Goal: Information Seeking & Learning: Learn about a topic

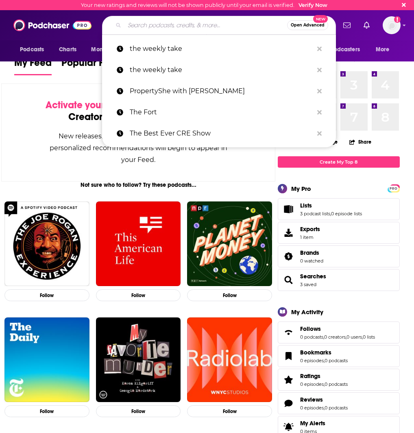
click at [164, 24] on input "Search podcasts, credits, & more..." at bounding box center [205, 25] width 163 height 13
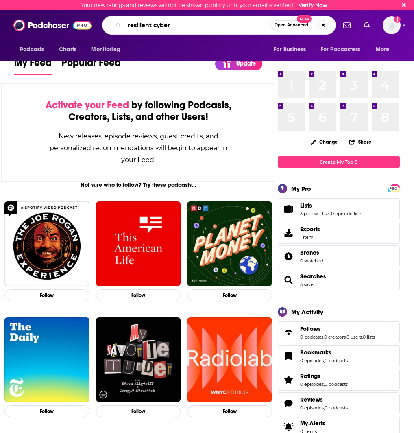
type input "resilient cyber"
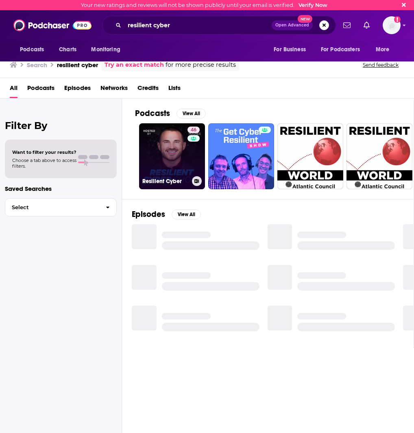
click at [172, 154] on link "46 Resilient Cyber" at bounding box center [172, 156] width 66 height 66
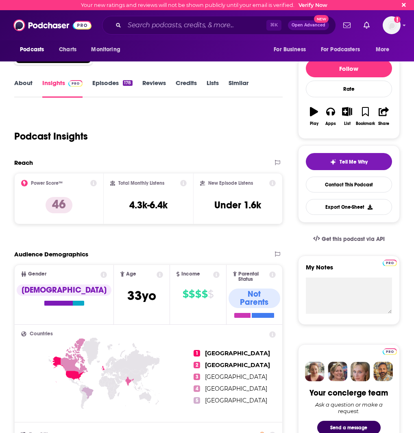
scroll to position [5, 0]
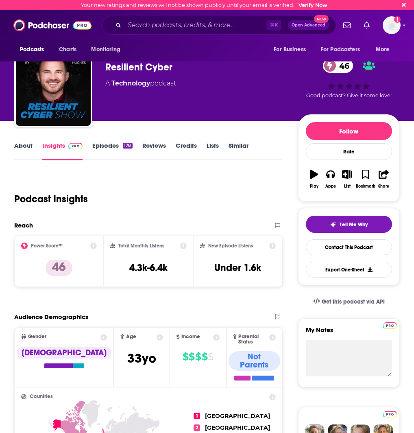
click at [104, 148] on link "Episodes 178" at bounding box center [112, 151] width 40 height 19
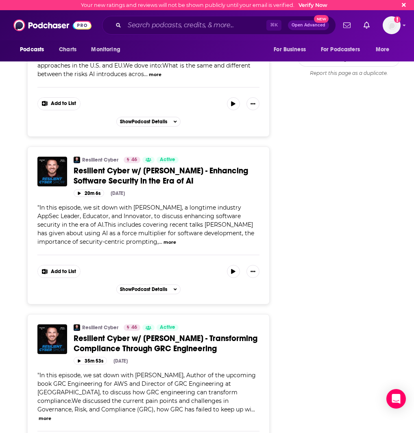
scroll to position [1112, 0]
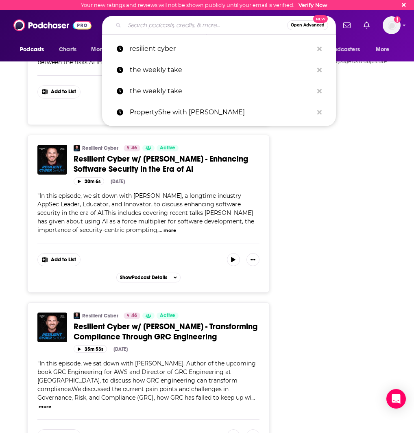
click at [202, 27] on input "Search podcasts, credits, & more..." at bounding box center [205, 25] width 163 height 13
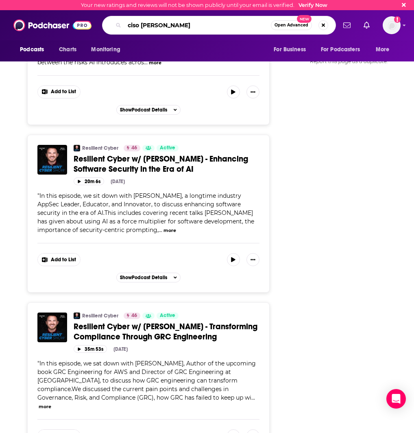
type input "ciso stories"
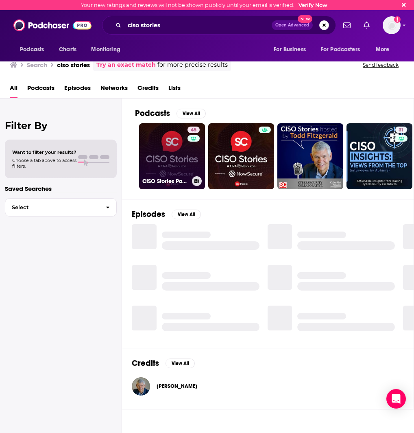
click at [160, 158] on link "45 CISO Stories Podcast (Audio)" at bounding box center [172, 156] width 66 height 66
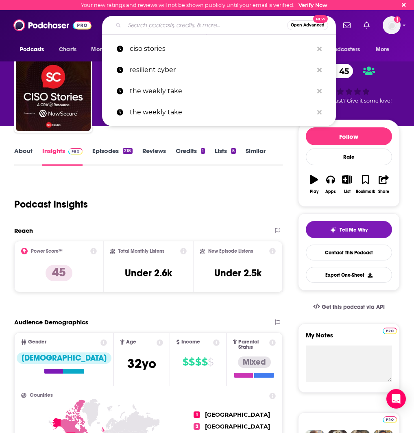
click at [189, 25] on input "Search podcasts, credits, & more..." at bounding box center [205, 25] width 163 height 13
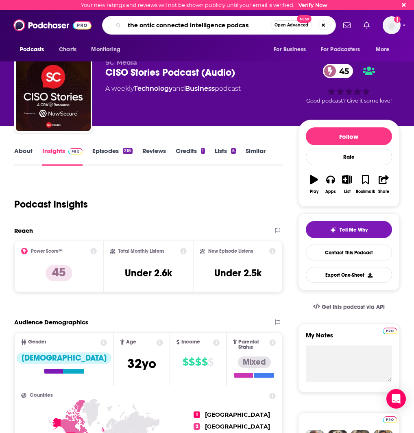
type input "the ontic connected intelligence podcast"
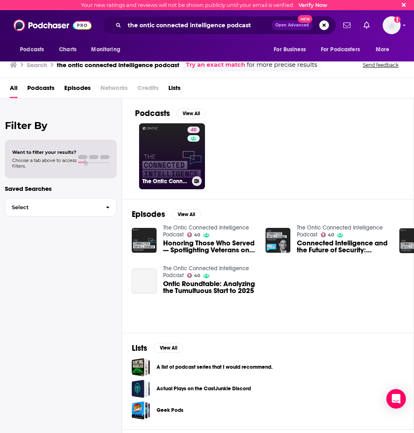
click at [178, 146] on link "40 The Ontic Connected Intelligence Podcast" at bounding box center [172, 156] width 66 height 66
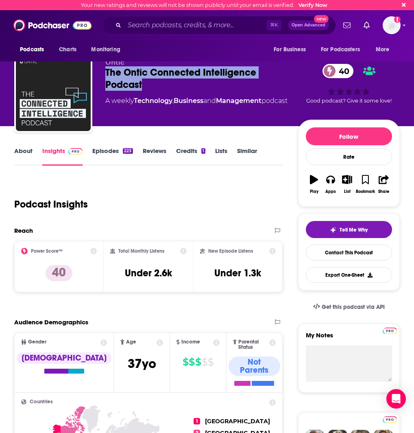
drag, startPoint x: 105, startPoint y: 72, endPoint x: 155, endPoint y: 89, distance: 53.5
click at [155, 89] on div "Ontic The Ontic Connected Intelligence Podcast 40 A weekly Technology , Busines…" at bounding box center [207, 95] width 386 height 81
copy h2 "The Ontic Connected Intelligence Podcast"
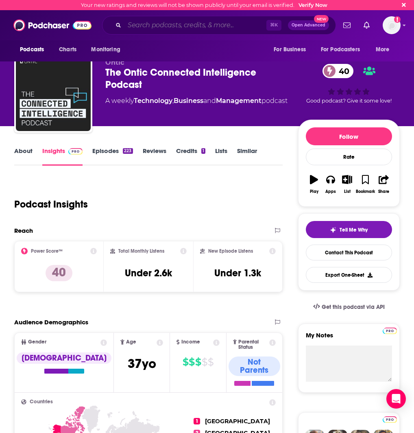
click at [146, 27] on input "Search podcasts, credits, & more..." at bounding box center [195, 25] width 142 height 13
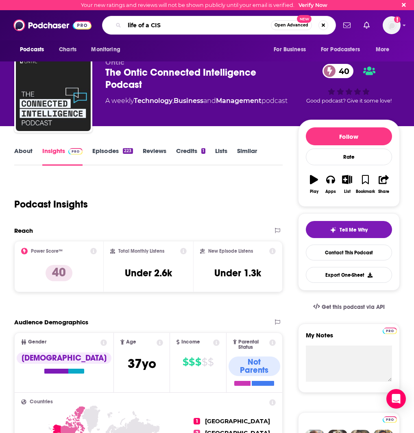
type input "life of a CISo"
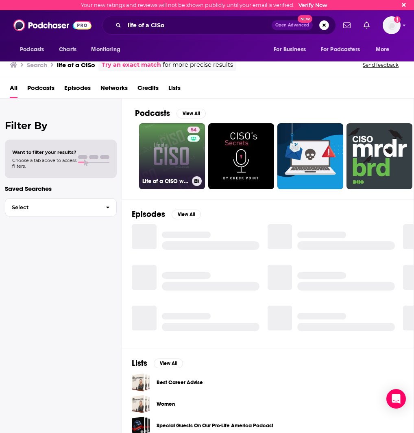
click at [171, 159] on link "54 Life of a CISO with Dr. [PERSON_NAME]" at bounding box center [172, 156] width 66 height 66
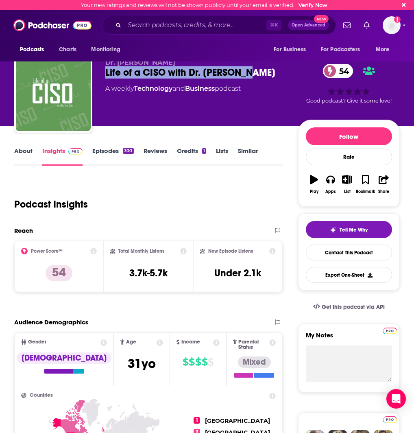
drag, startPoint x: 105, startPoint y: 74, endPoint x: 245, endPoint y: 79, distance: 140.0
click at [245, 79] on div "Dr. [PERSON_NAME] Life of a CISO with Dr. [PERSON_NAME] 54 A weekly Technology …" at bounding box center [201, 91] width 193 height 65
copy h2 "Life of a CISO with Dr. [PERSON_NAME]"
click at [114, 155] on link "Episodes 300" at bounding box center [112, 156] width 41 height 19
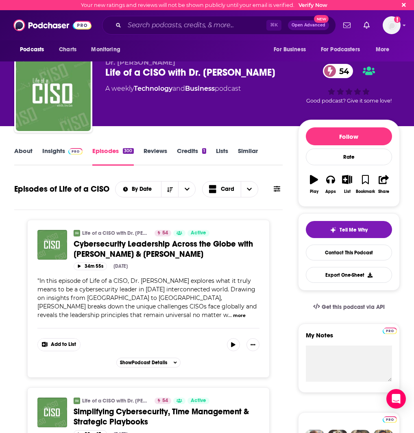
click at [233, 315] on button "more" at bounding box center [239, 315] width 13 height 7
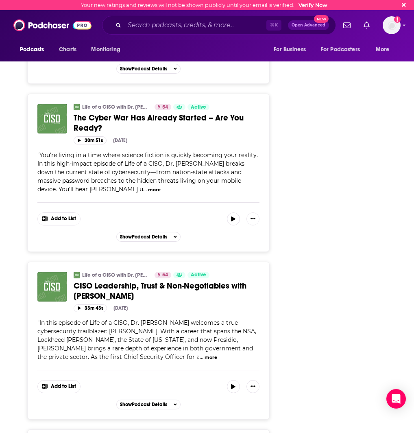
scroll to position [1694, 0]
click at [205, 354] on button "more" at bounding box center [211, 357] width 13 height 7
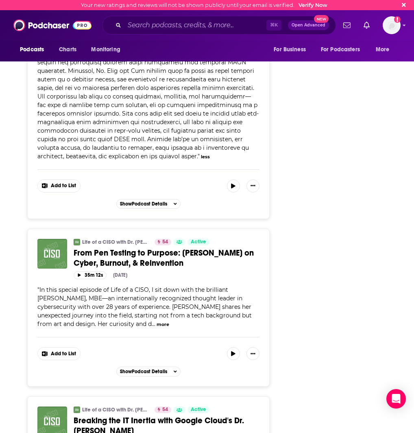
scroll to position [2008, 0]
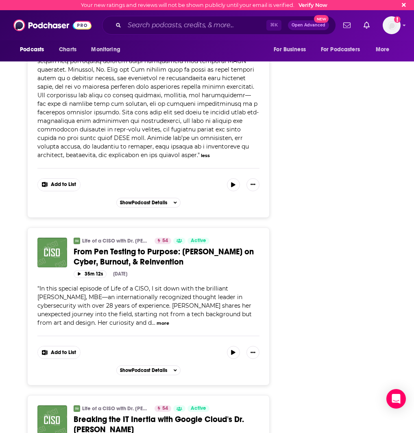
click at [157, 320] on button "more" at bounding box center [163, 323] width 13 height 7
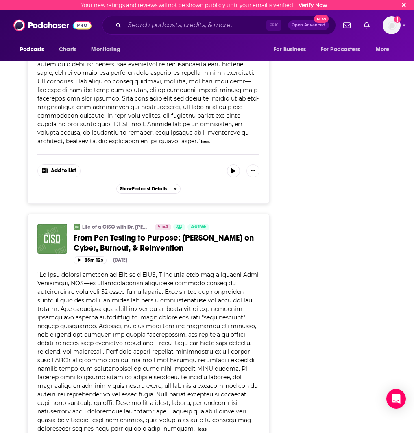
scroll to position [2026, 0]
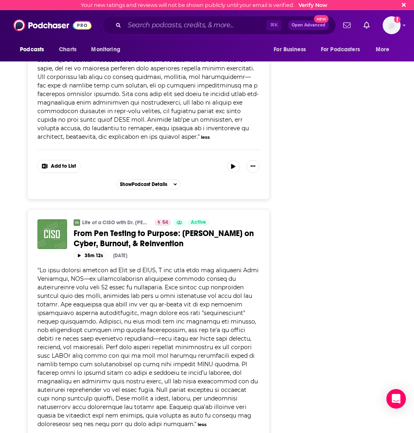
click at [227, 266] on span at bounding box center [147, 346] width 221 height 161
drag, startPoint x: 228, startPoint y: 257, endPoint x: 81, endPoint y: 267, distance: 147.7
click at [81, 267] on span at bounding box center [147, 346] width 221 height 161
copy span "[PERSON_NAME], MBE"
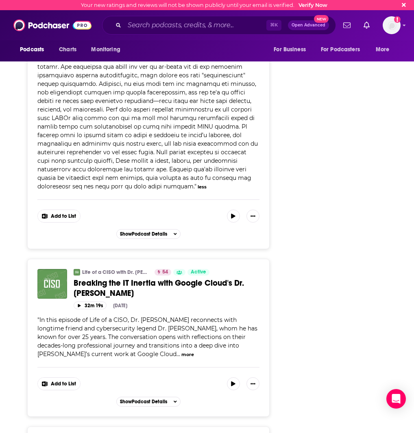
scroll to position [2356, 0]
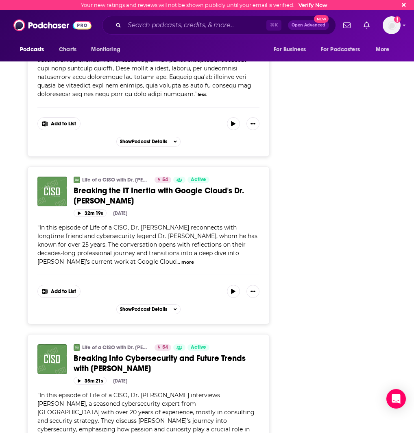
click at [133, 227] on div "" In this episode of Life of a CISO, Dr. [PERSON_NAME] reconnects with longtime…" at bounding box center [148, 244] width 222 height 43
click at [181, 259] on button "more" at bounding box center [187, 262] width 13 height 7
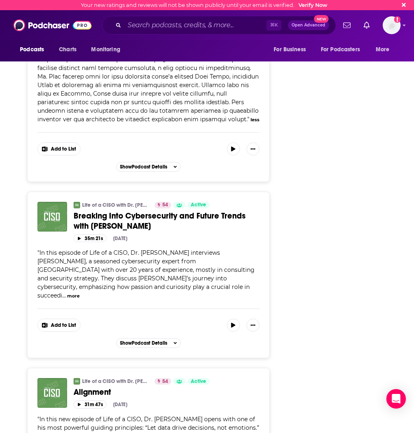
scroll to position [2619, 0]
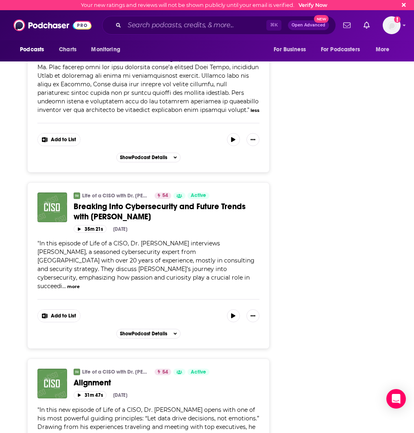
click at [74, 283] on button "more" at bounding box center [73, 286] width 13 height 7
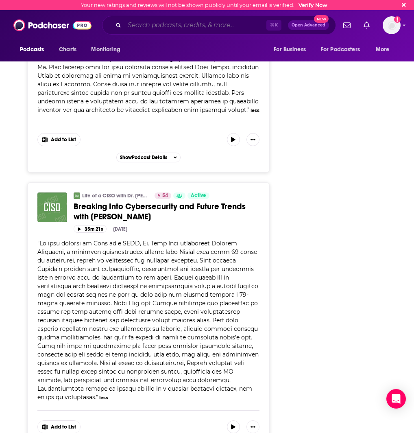
click at [153, 24] on input "Search podcasts, credits, & more..." at bounding box center [195, 25] width 142 height 13
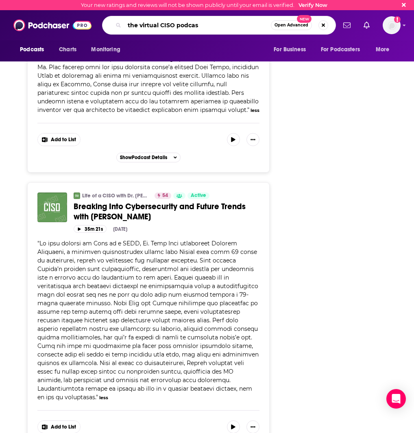
type input "the virtual CISO podcast"
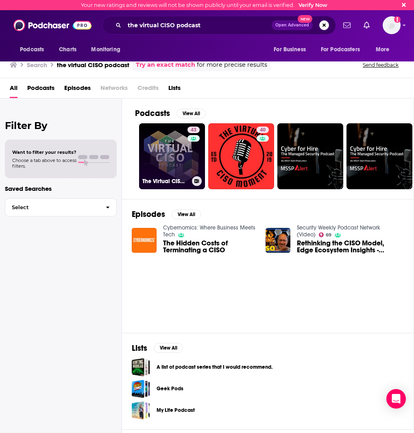
click at [168, 172] on link "43 The Virtual CISO Podcast" at bounding box center [172, 156] width 66 height 66
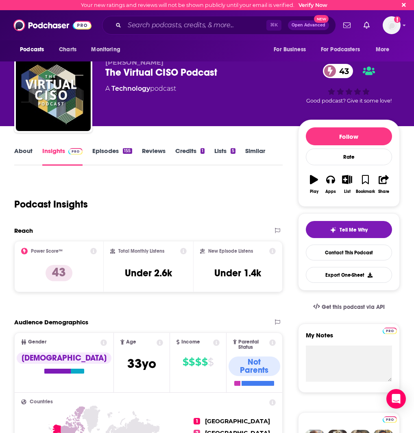
click at [105, 153] on link "Episodes 155" at bounding box center [111, 156] width 39 height 19
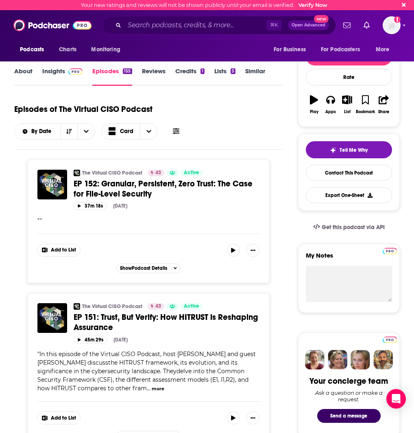
scroll to position [109, 0]
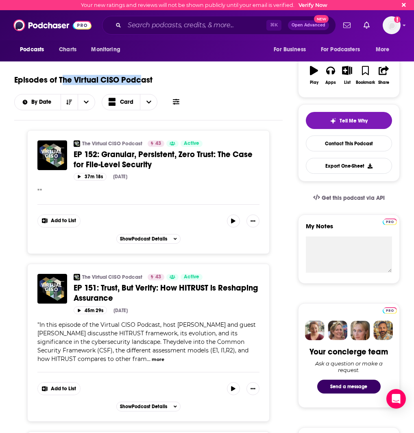
drag, startPoint x: 61, startPoint y: 79, endPoint x: 141, endPoint y: 81, distance: 80.2
click at [141, 81] on h1 "Episodes of The Virtual CISO Podcast" at bounding box center [83, 80] width 138 height 10
drag, startPoint x: 157, startPoint y: 81, endPoint x: 60, endPoint y: 82, distance: 96.8
click at [60, 82] on div "Episodes of The Virtual CISO Podcast By Date Card" at bounding box center [148, 90] width 269 height 41
copy h1 "The Virtual CISO Podcast"
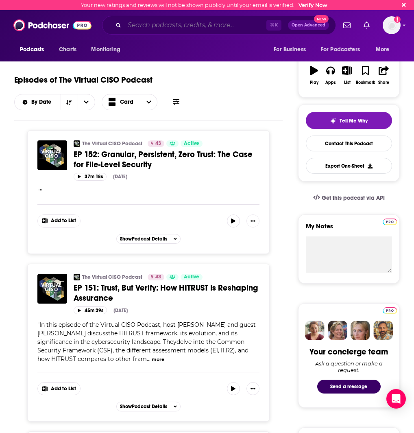
click at [196, 29] on input "Search podcasts, credits, & more..." at bounding box center [195, 25] width 142 height 13
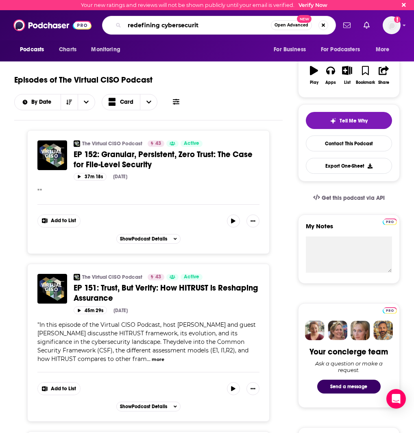
type input "redefining cybersecurity"
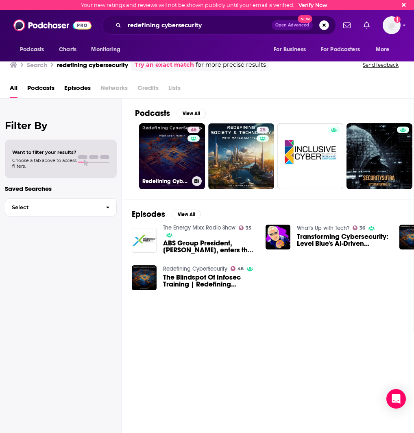
click at [163, 159] on link "46 Redefining CyberSecurity" at bounding box center [172, 156] width 66 height 66
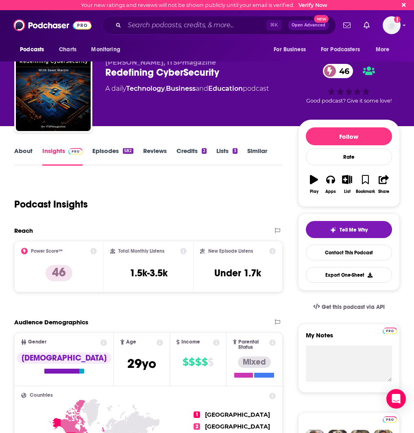
click at [114, 153] on link "Episodes 582" at bounding box center [112, 156] width 41 height 19
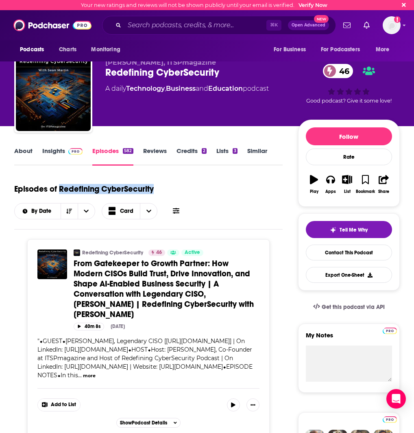
drag, startPoint x: 60, startPoint y: 189, endPoint x: 156, endPoint y: 184, distance: 95.7
click at [156, 184] on div "Episodes of Redefining CyberSecurity By Date Card" at bounding box center [148, 199] width 269 height 41
copy h1 "Redefining CyberSecurity"
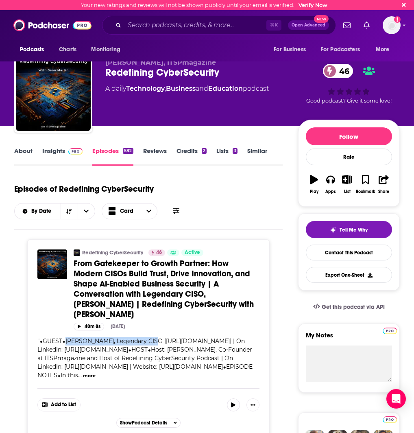
drag, startPoint x: 72, startPoint y: 331, endPoint x: 150, endPoint y: 332, distance: 77.7
click at [150, 337] on span "⬥GUEST⬥[PERSON_NAME], Legendary CISO [[URL][DOMAIN_NAME]] | On LinkedIn: [URL][…" at bounding box center [144, 357] width 215 height 41
copy span "[PERSON_NAME], Legendary CISO ["
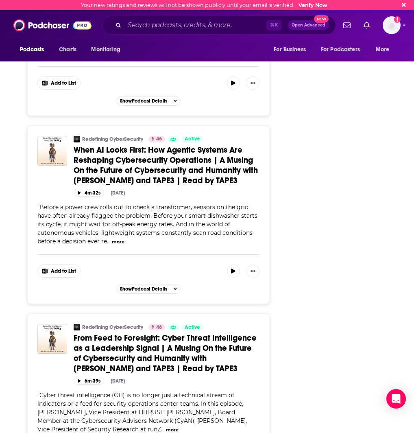
scroll to position [1498, 0]
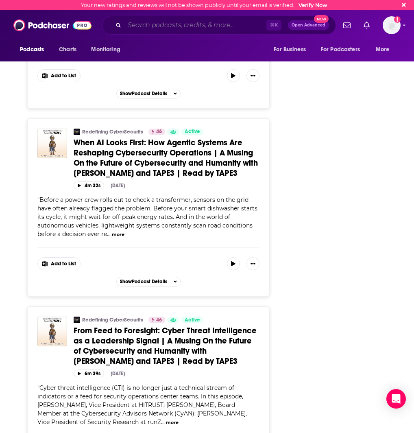
click at [181, 31] on input "Search podcasts, credits, & more..." at bounding box center [195, 25] width 142 height 13
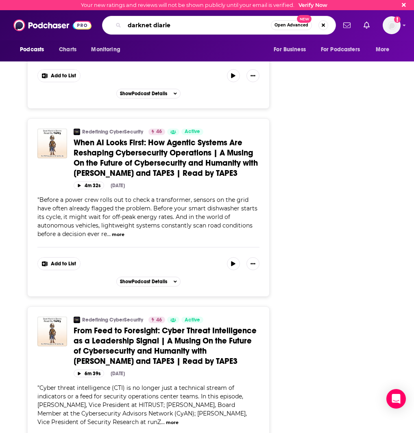
type input "darknet diaries"
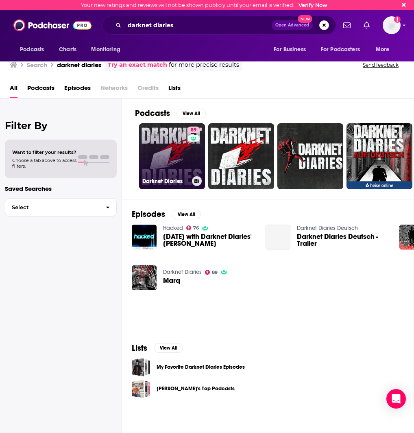
click at [172, 154] on link "89 Darknet Diaries" at bounding box center [172, 156] width 66 height 66
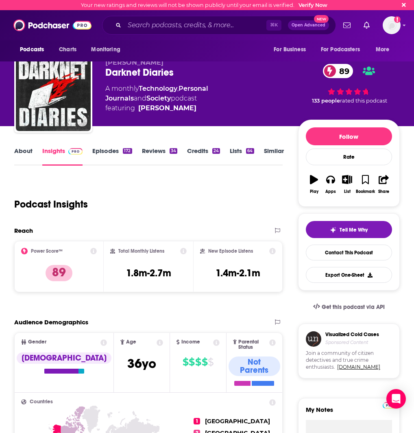
click at [107, 153] on link "Episodes 172" at bounding box center [111, 156] width 39 height 19
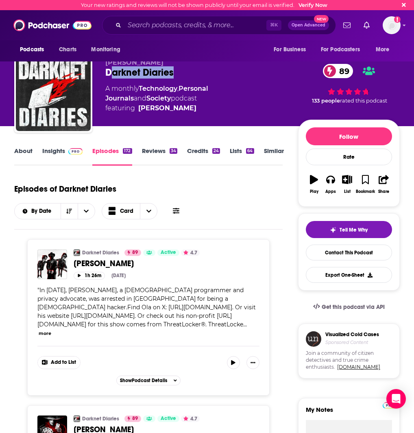
drag, startPoint x: 183, startPoint y: 72, endPoint x: 103, endPoint y: 70, distance: 81.0
click at [103, 70] on div "[PERSON_NAME] Darknet Diaries 89 A monthly Technology , Personal Journals and S…" at bounding box center [207, 95] width 386 height 81
copy h2 "Darknet Diaries"
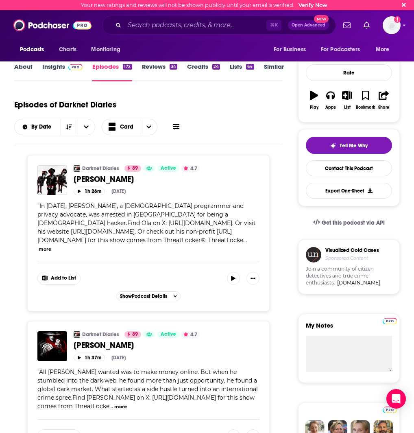
scroll to position [87, 0]
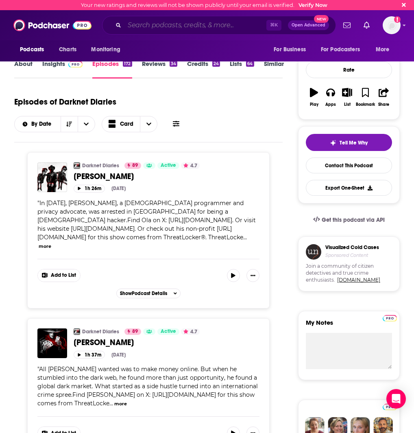
click at [185, 24] on input "Search podcasts, credits, & more..." at bounding box center [195, 25] width 142 height 13
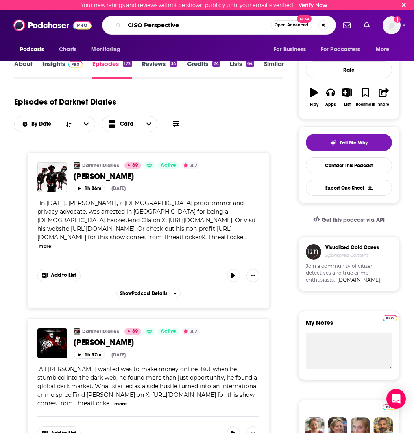
type input "CISO Perspectives"
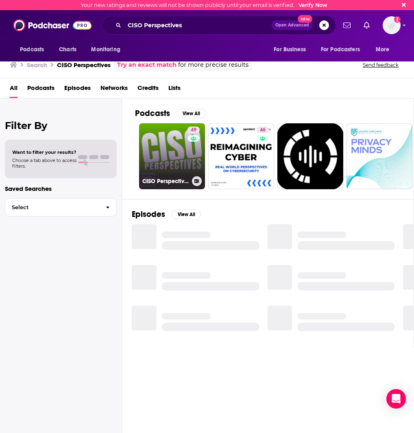
click at [165, 162] on link "49 CISO Perspectives (public)" at bounding box center [172, 156] width 66 height 66
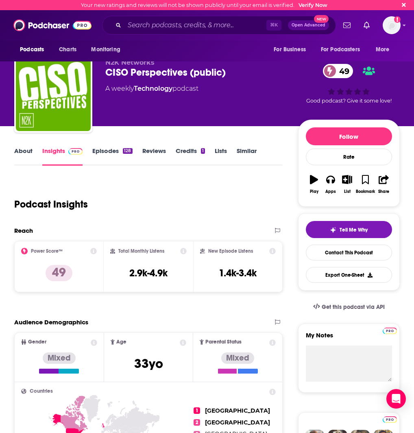
click at [104, 153] on link "Episodes 128" at bounding box center [112, 156] width 40 height 19
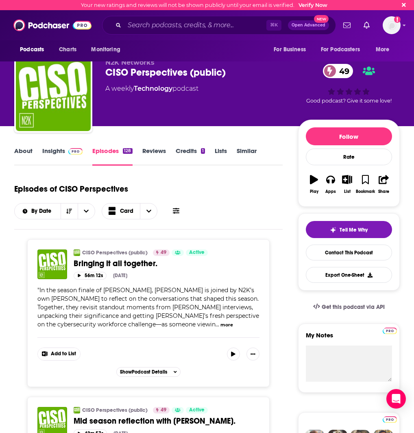
click at [111, 76] on div "CISO Perspectives (public) 49" at bounding box center [201, 72] width 193 height 12
drag, startPoint x: 107, startPoint y: 72, endPoint x: 237, endPoint y: 77, distance: 129.9
click at [237, 77] on div "CISO Perspectives (public) 49" at bounding box center [201, 72] width 193 height 12
copy h2 "CISO Perspectives (public)"
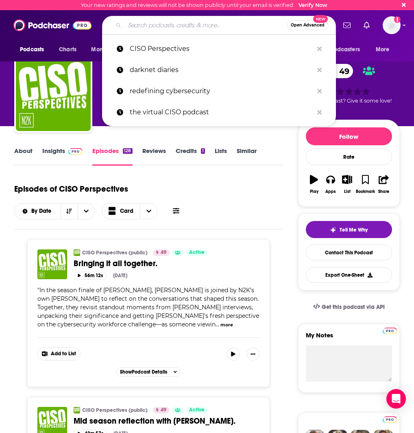
click at [201, 27] on input "Search podcasts, credits, & more..." at bounding box center [205, 25] width 163 height 13
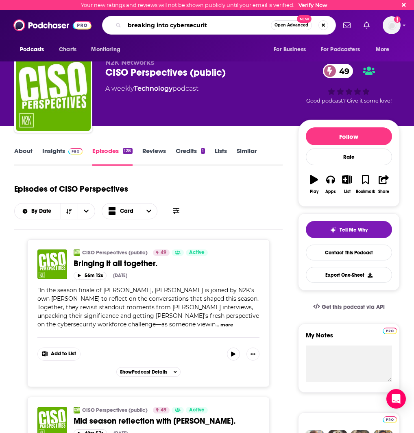
type input "breaking into cybersecurity"
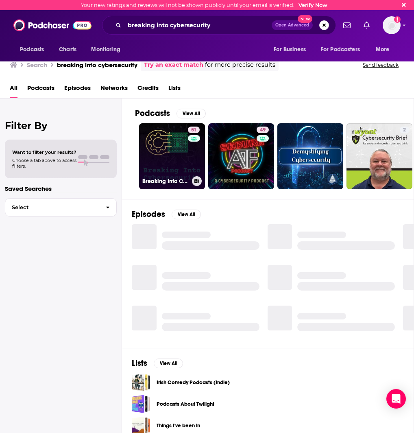
click at [154, 139] on link "51 Breaking Into Cybersecurity" at bounding box center [172, 156] width 66 height 66
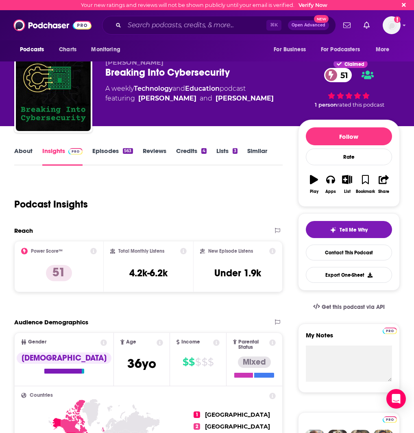
click at [104, 149] on link "Episodes 563" at bounding box center [112, 156] width 40 height 19
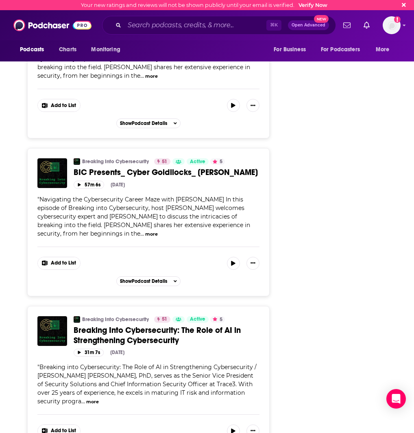
scroll to position [2478, 0]
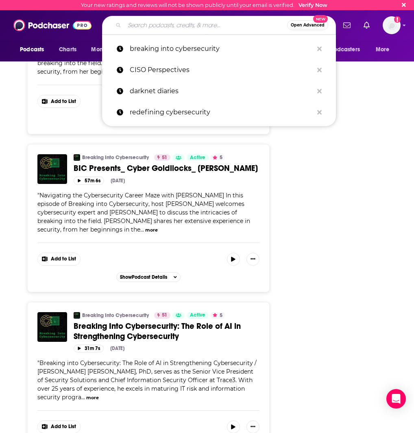
click at [174, 27] on input "Search podcasts, credits, & more..." at bounding box center [205, 25] width 163 height 13
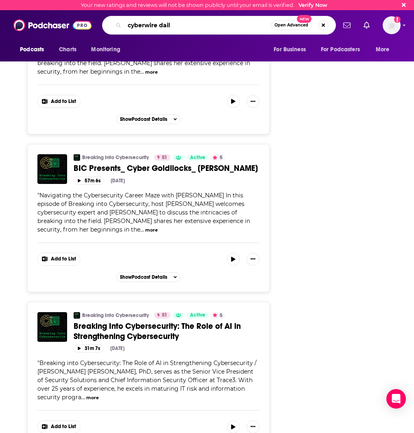
type input "cyberwire daily"
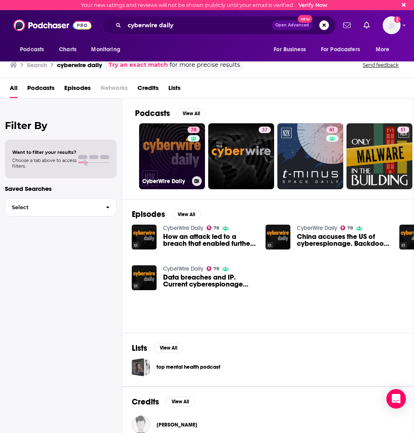
click at [162, 152] on link "78 CyberWire Daily" at bounding box center [172, 156] width 66 height 66
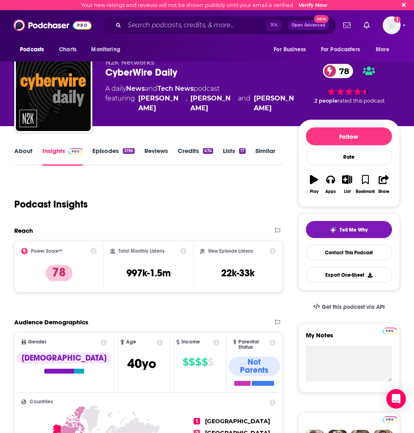
click at [113, 155] on link "Episodes 3196" at bounding box center [113, 156] width 42 height 19
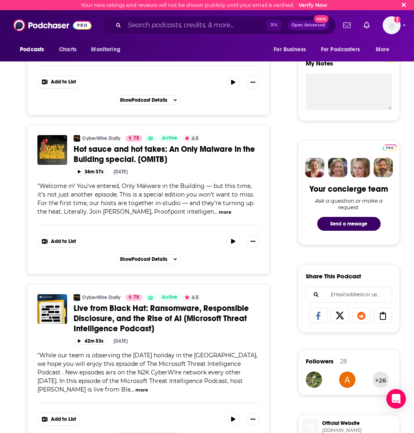
scroll to position [272, 0]
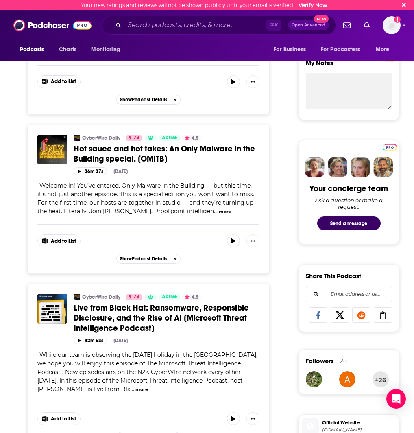
click at [135, 391] on button "more" at bounding box center [141, 389] width 13 height 7
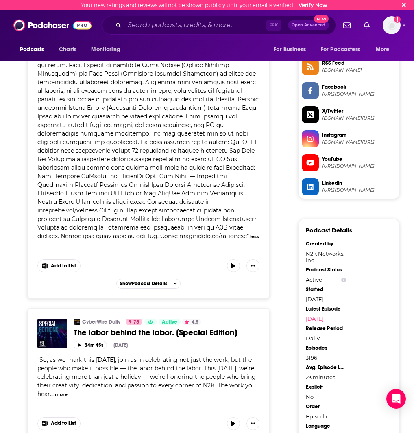
scroll to position [666, 0]
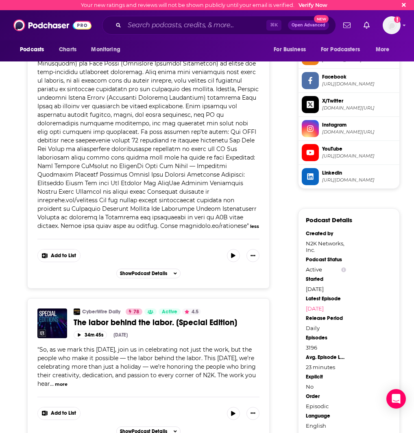
click at [83, 376] on span "So, as we mark this [DATE], join us in celebrating not just the work, but the p…" at bounding box center [146, 366] width 218 height 41
click at [68, 386] on button "more" at bounding box center [61, 384] width 13 height 7
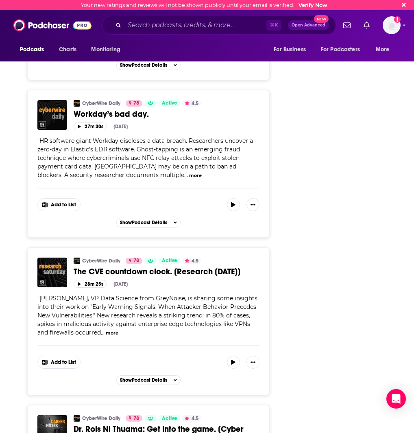
scroll to position [3235, 0]
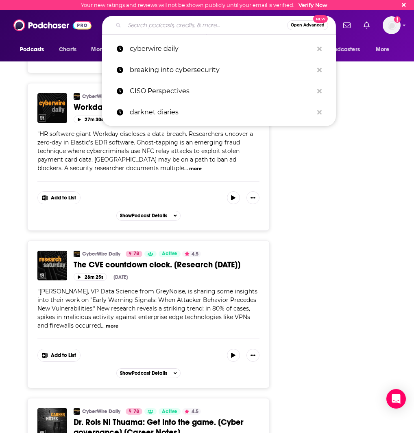
click at [143, 28] on input "Search podcasts, credits, & more..." at bounding box center [205, 25] width 163 height 13
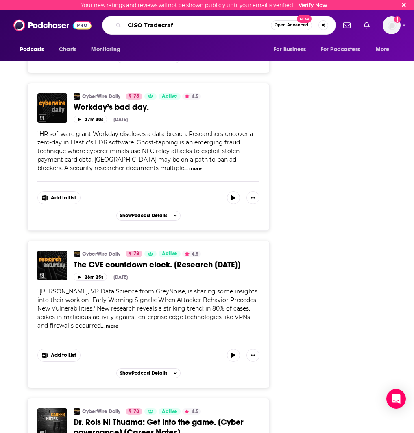
type input "CISO Tradecraft"
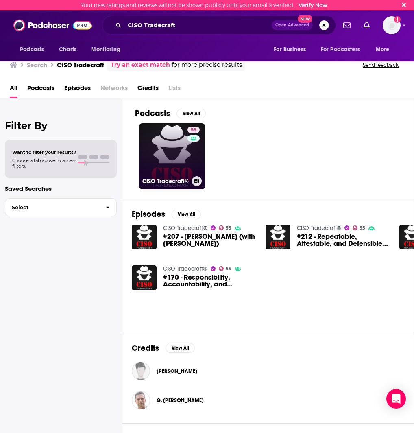
click at [162, 167] on link "55 CISO Tradecraft®" at bounding box center [172, 156] width 66 height 66
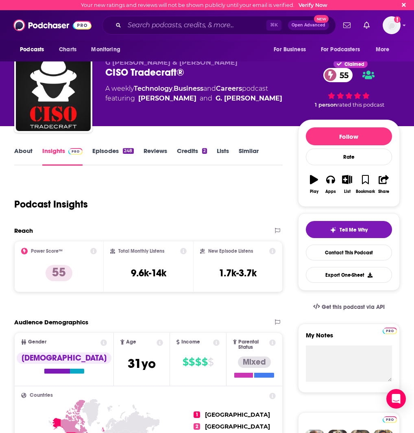
click at [122, 154] on link "Episodes 248" at bounding box center [112, 156] width 41 height 19
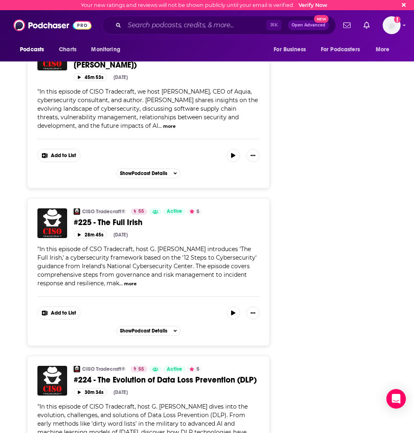
scroll to position [3858, 0]
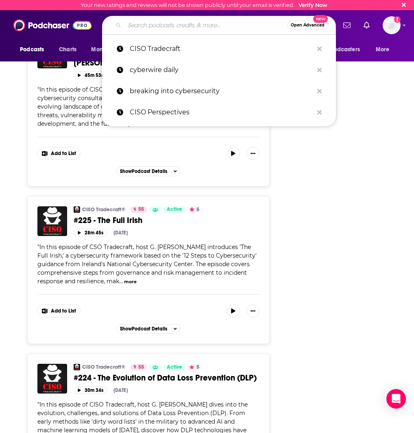
click at [201, 29] on input "Search podcasts, credits, & more..." at bounding box center [205, 25] width 163 height 13
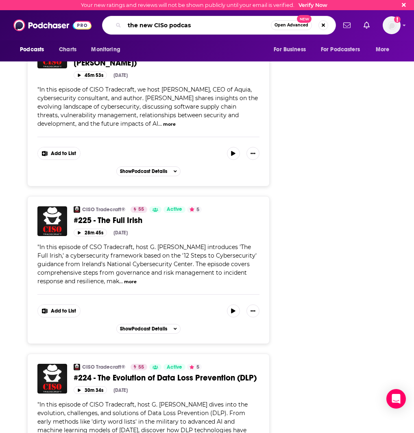
type input "the new CISo podcast"
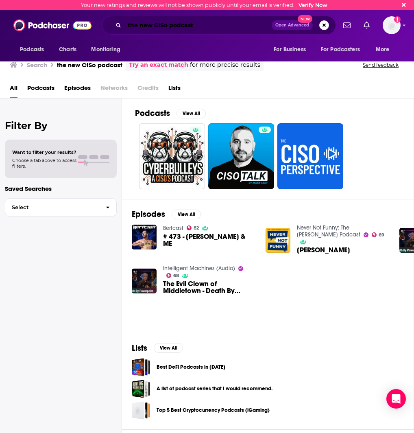
click at [201, 24] on input "the new CISo podcast" at bounding box center [197, 25] width 147 height 13
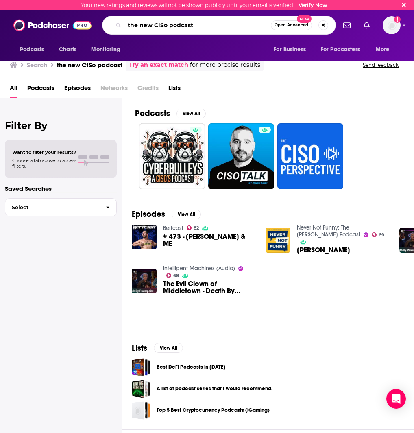
drag, startPoint x: 201, startPoint y: 24, endPoint x: 100, endPoint y: 22, distance: 101.3
click at [100, 22] on div "Podcasts Charts Monitoring the new CISo podcast Open Advanced New For Business …" at bounding box center [216, 25] width 240 height 19
type input "CISO series"
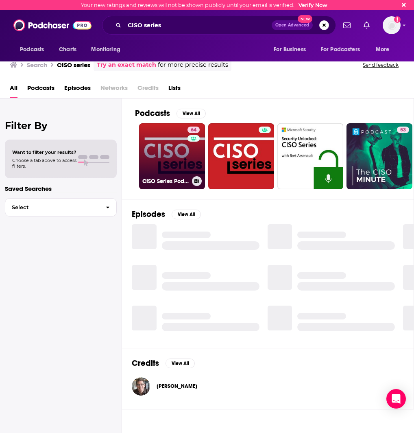
click at [171, 162] on link "64 CISO Series Podcast" at bounding box center [172, 156] width 66 height 66
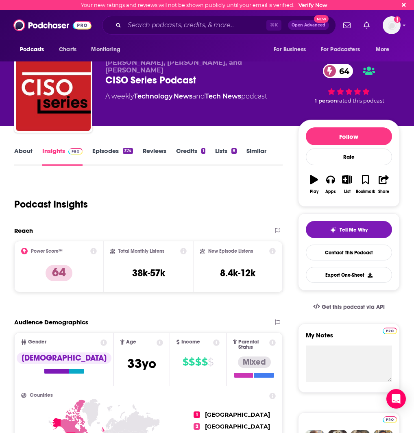
click at [106, 151] on link "Episodes 374" at bounding box center [112, 156] width 40 height 19
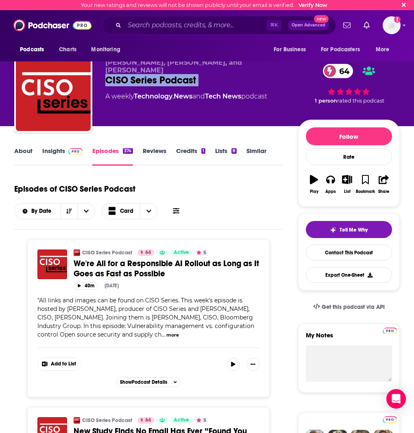
drag, startPoint x: 108, startPoint y: 70, endPoint x: 205, endPoint y: 82, distance: 97.5
click at [205, 82] on div "[PERSON_NAME], [PERSON_NAME], and [PERSON_NAME] CISO Series Podcast 64 A weekly…" at bounding box center [201, 91] width 193 height 65
copy div "CISO Series Podcast 64"
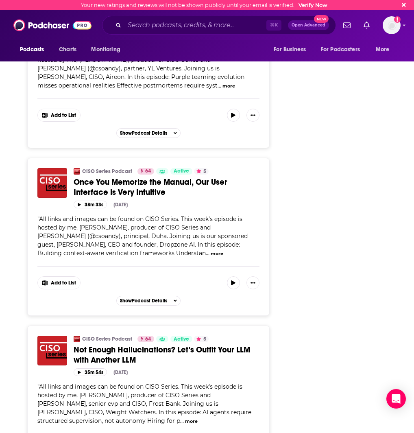
scroll to position [1277, 0]
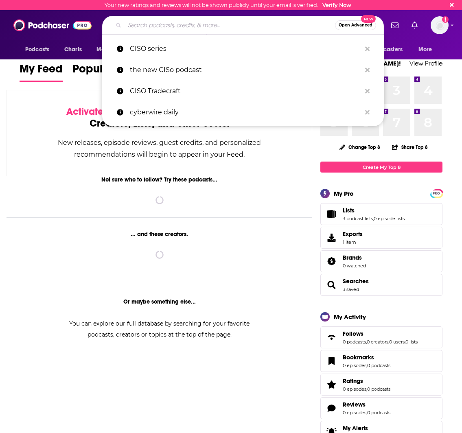
click at [153, 26] on input "Search podcasts, credits, & more..." at bounding box center [229, 25] width 210 height 13
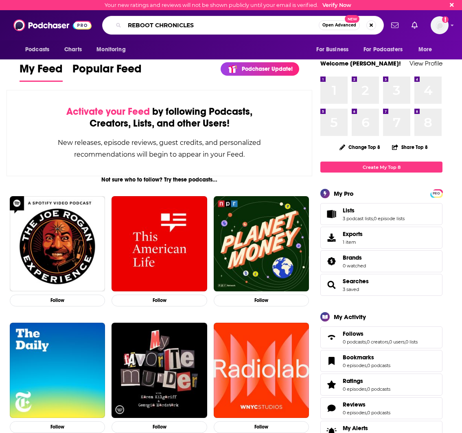
type input "REBOOT CHRONICLES"
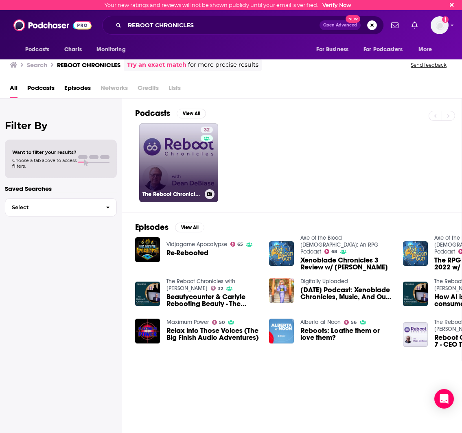
click at [197, 165] on link "32 The Reboot Chronicles with [PERSON_NAME]" at bounding box center [178, 162] width 79 height 79
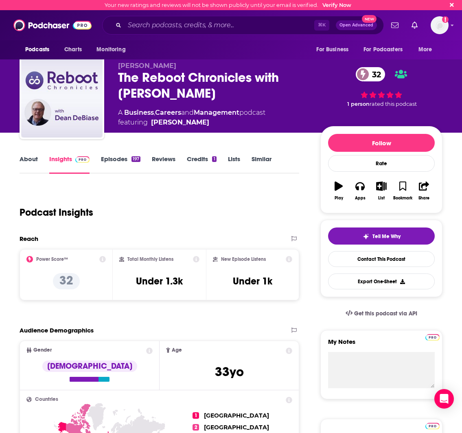
click at [118, 163] on link "Episodes 197" at bounding box center [120, 164] width 39 height 19
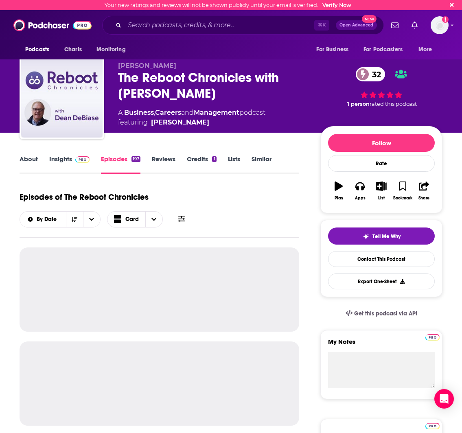
click at [71, 160] on link "Insights" at bounding box center [69, 164] width 40 height 19
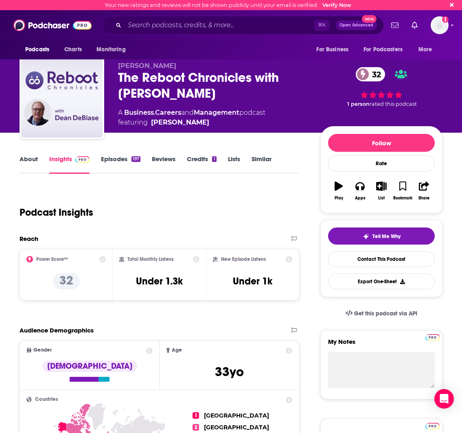
click at [110, 159] on link "Episodes 197" at bounding box center [120, 164] width 39 height 19
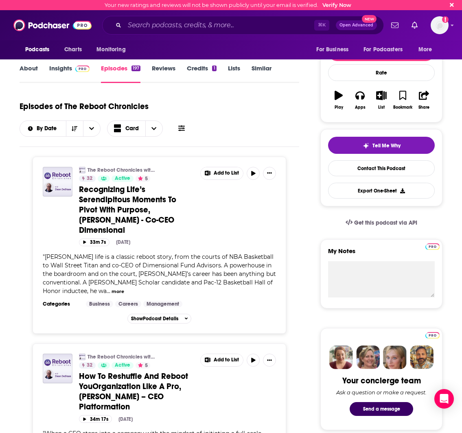
scroll to position [94, 0]
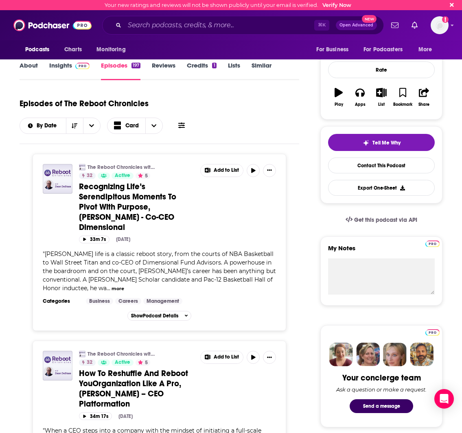
click at [110, 197] on span "Recognizing Life’s Serendipitous Moments To Pivot With Purpose, David Butler - …" at bounding box center [127, 206] width 97 height 51
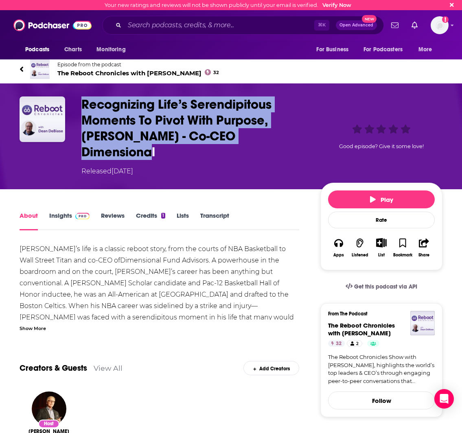
drag, startPoint x: 83, startPoint y: 103, endPoint x: 266, endPoint y: 129, distance: 184.6
click at [266, 129] on h1 "Recognizing Life’s Serendipitous Moments To Pivot With Purpose, David Butler - …" at bounding box center [194, 127] width 226 height 63
copy h1 "Recognizing Life’s Serendipitous Moments To Pivot With Purpose, David Butler - …"
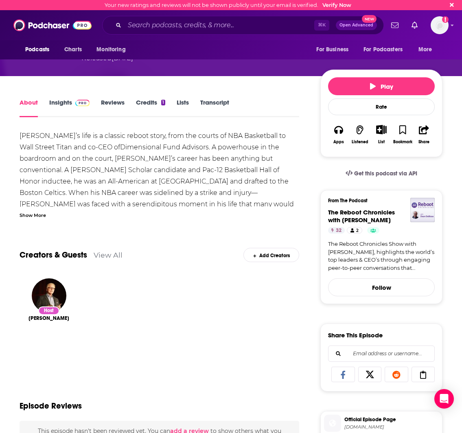
scroll to position [127, 0]
